Goal: Task Accomplishment & Management: Complete application form

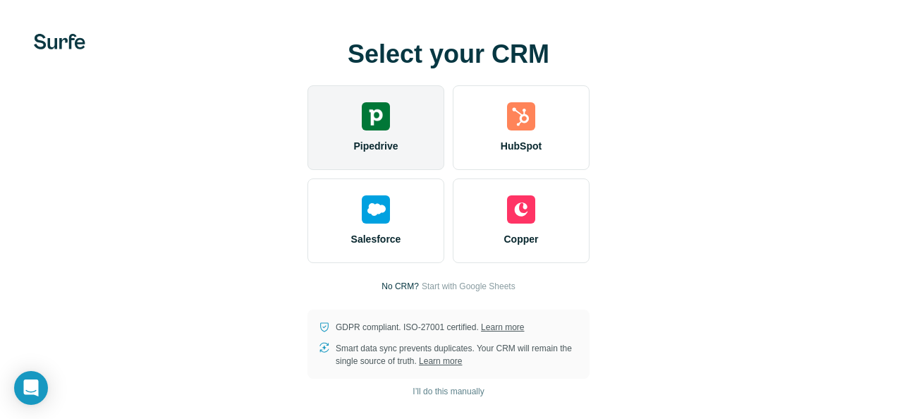
click at [360, 125] on div "Pipedrive" at bounding box center [375, 127] width 137 height 85
click at [384, 131] on div "Pipedrive" at bounding box center [375, 127] width 137 height 85
